Goal: Navigation & Orientation: Find specific page/section

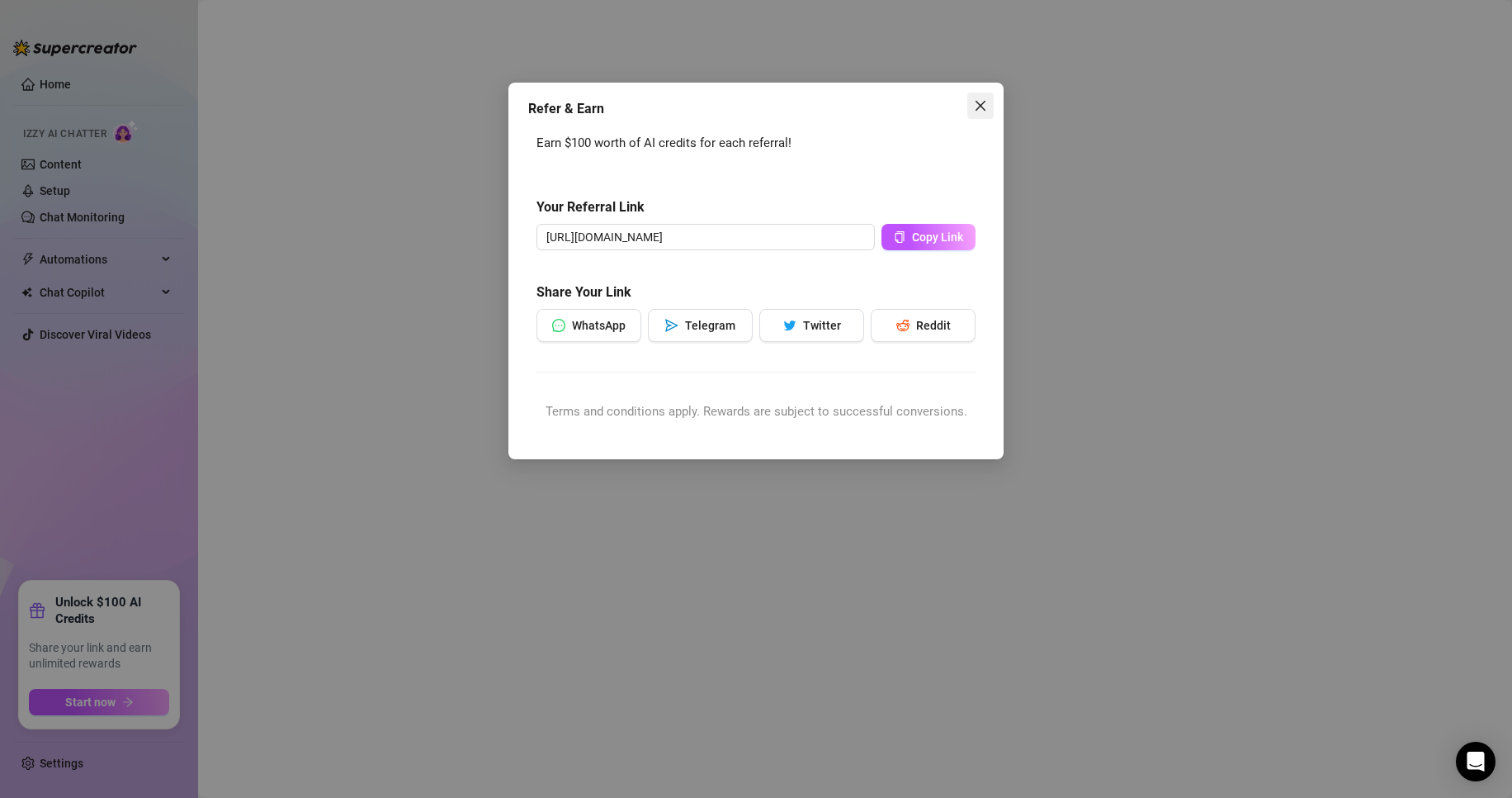
click at [984, 104] on icon "close" at bounding box center [981, 105] width 14 height 14
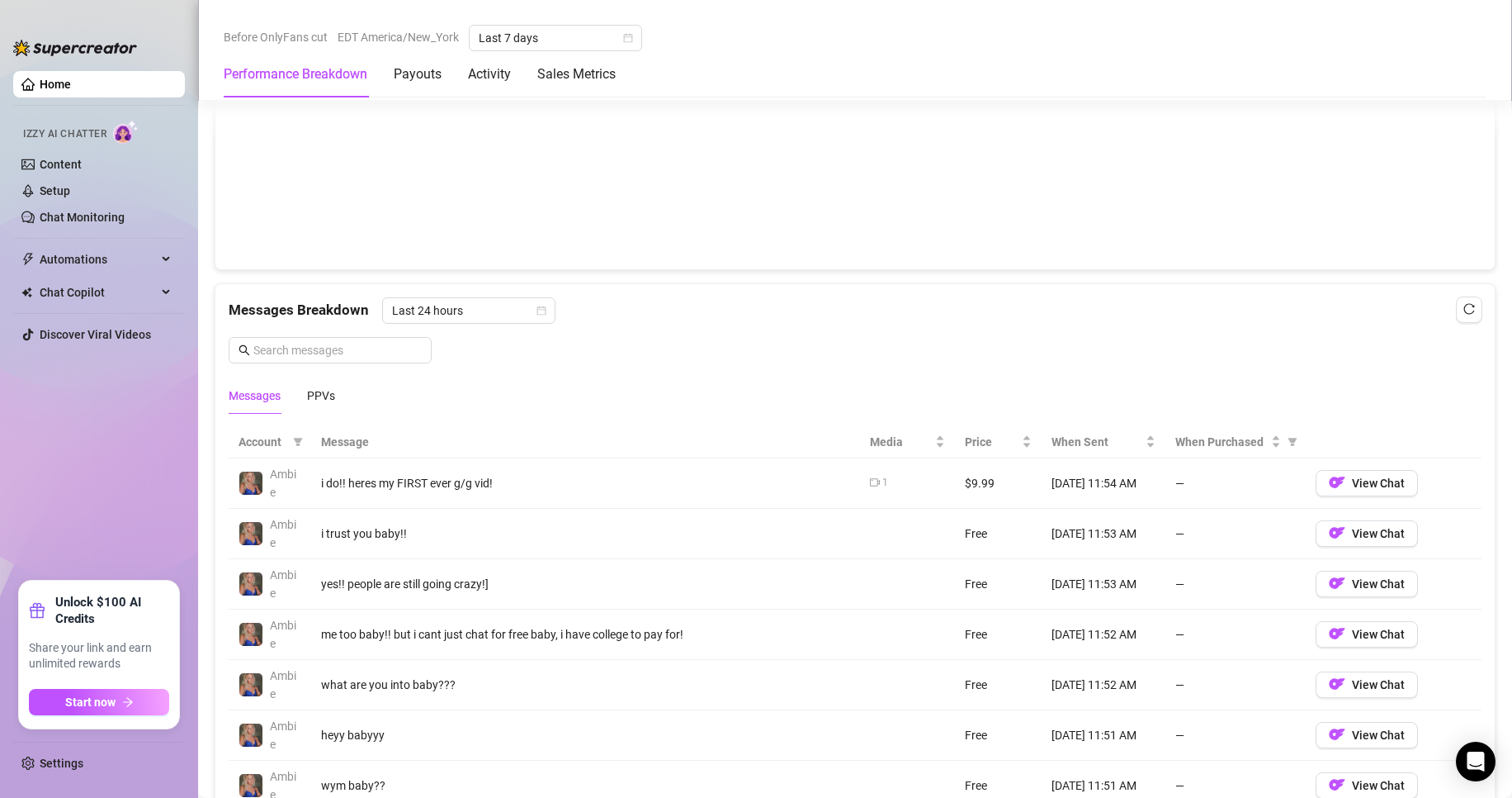
scroll to position [1321, 0]
